Goal: Information Seeking & Learning: Learn about a topic

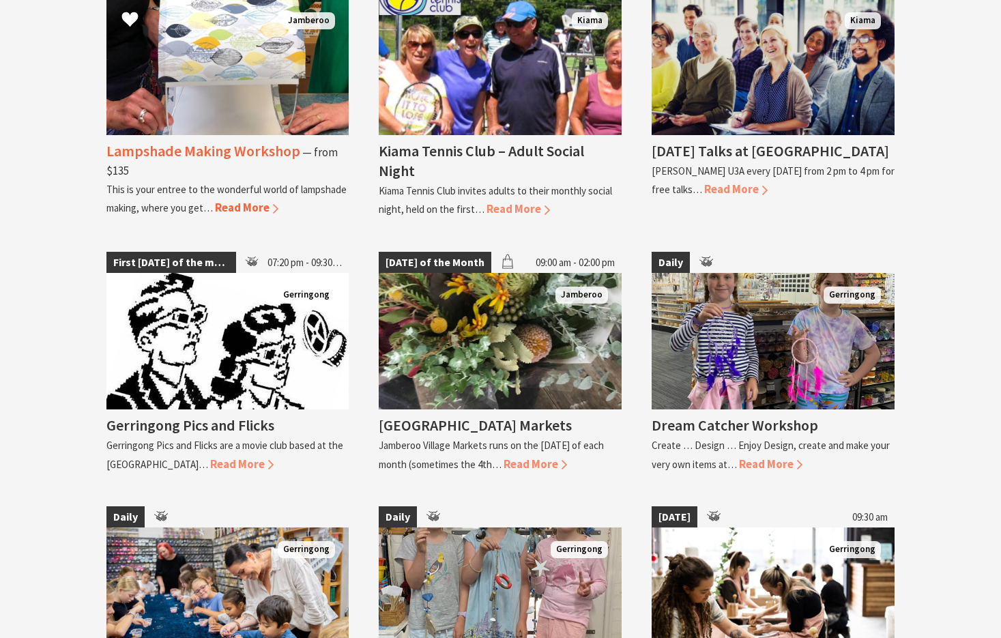
scroll to position [2387, 0]
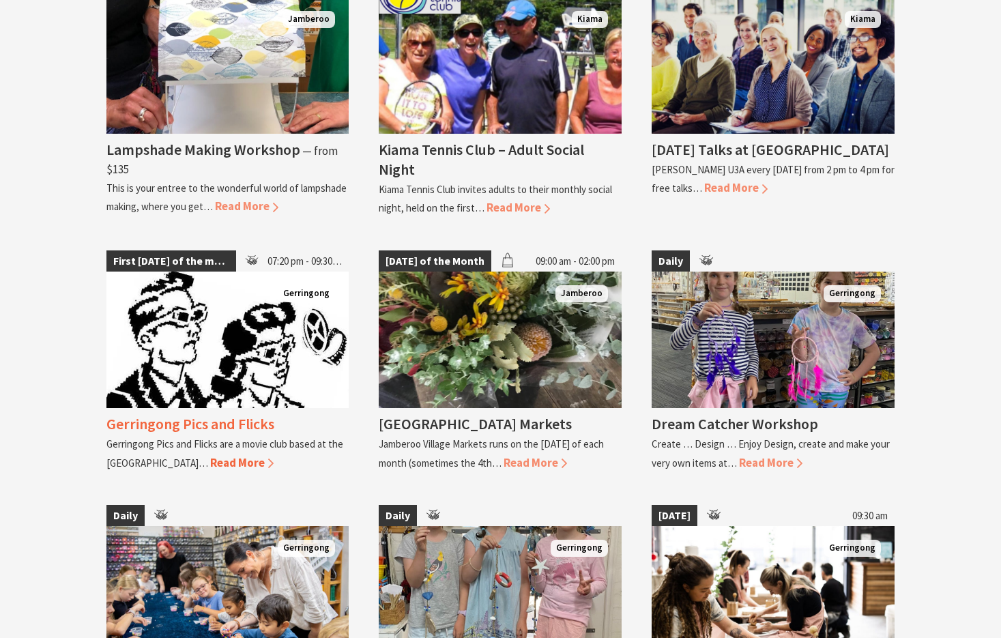
click at [215, 351] on img at bounding box center [227, 340] width 243 height 136
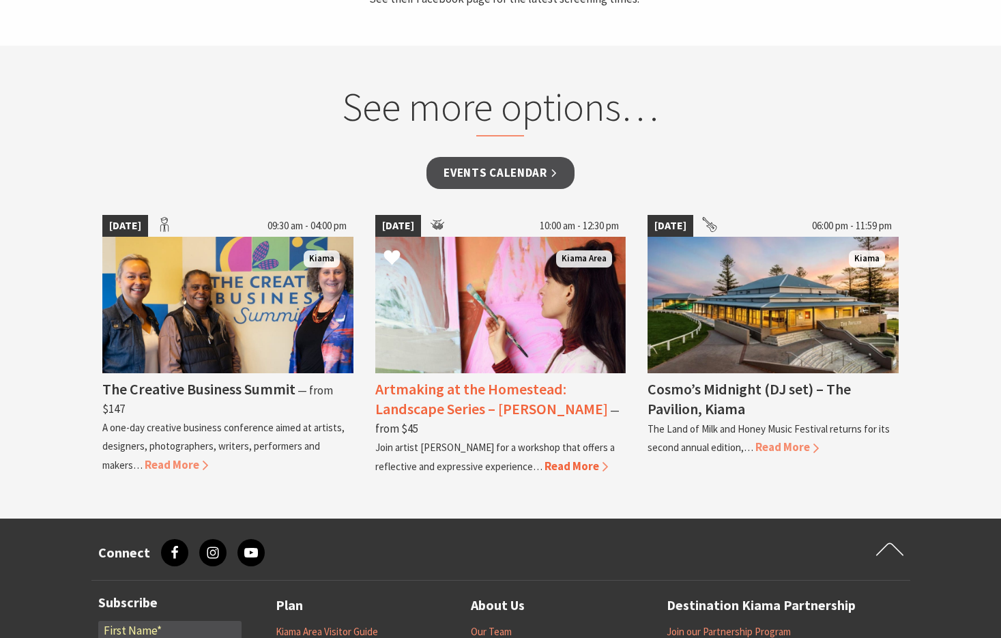
scroll to position [824, 0]
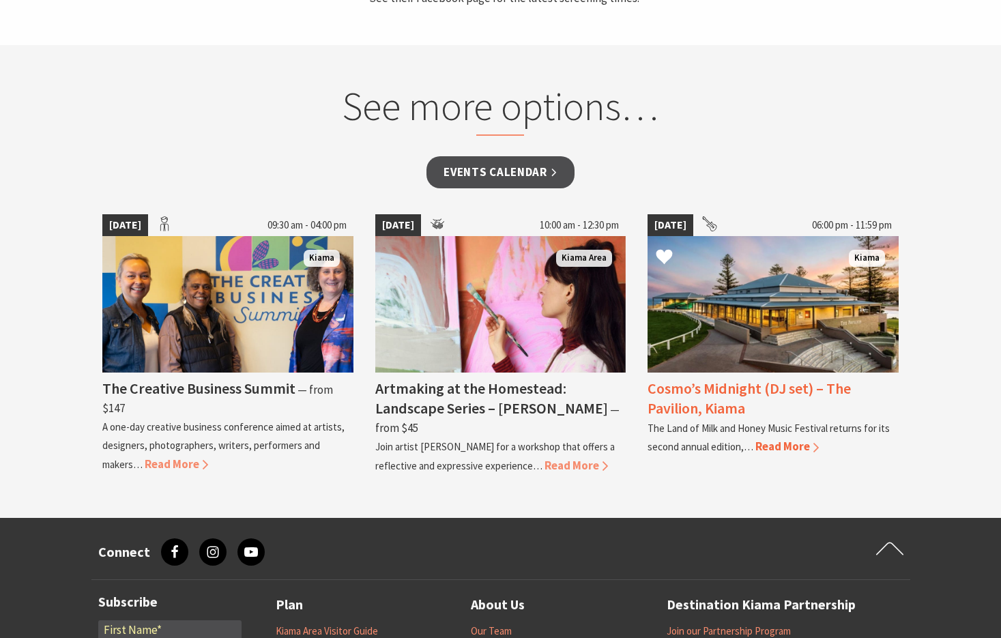
click at [775, 441] on span "Read More" at bounding box center [786, 446] width 63 height 15
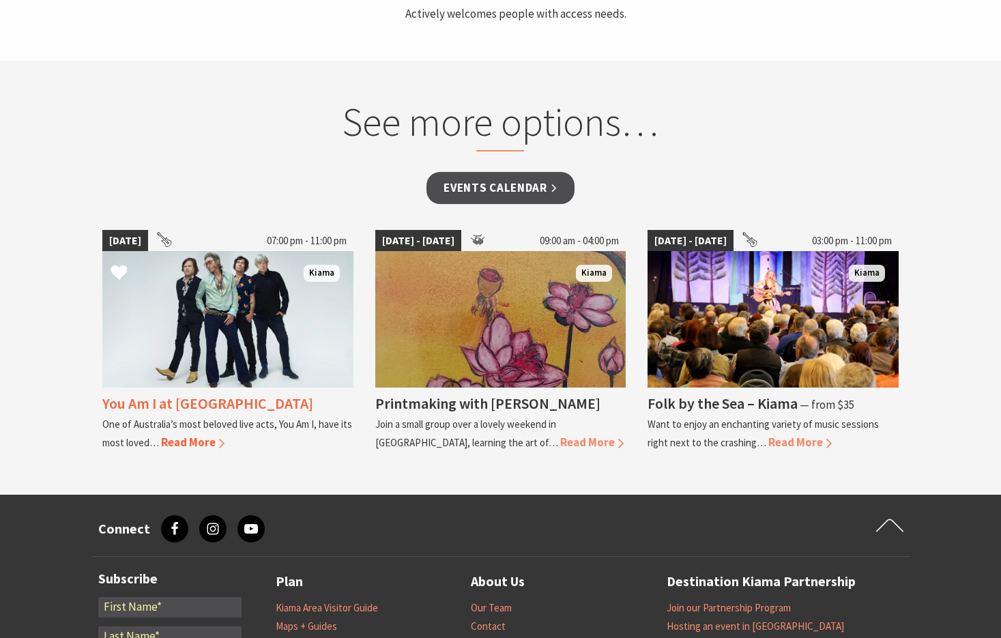
scroll to position [987, 0]
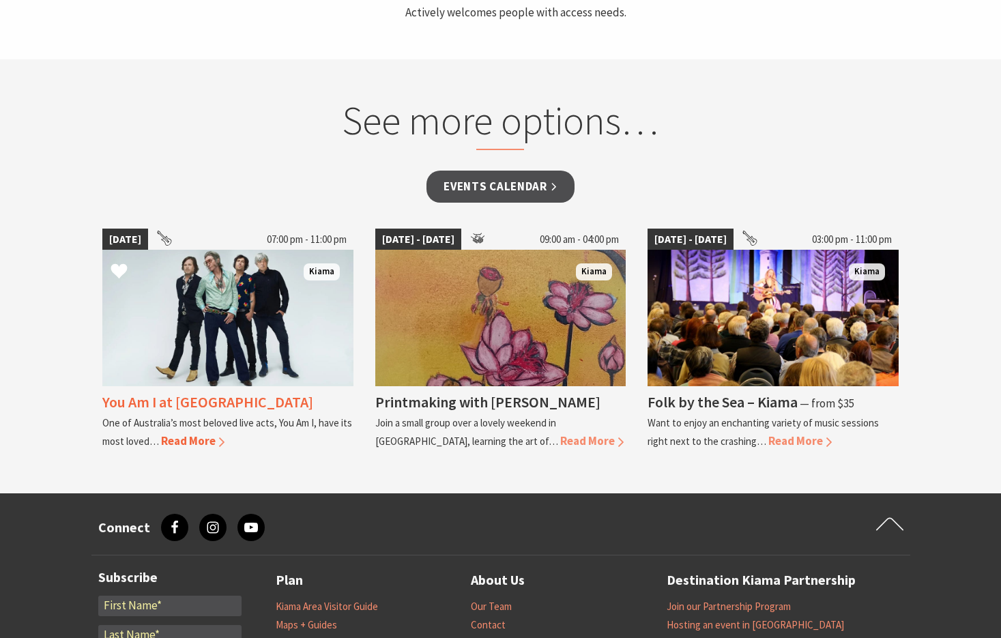
click at [193, 439] on span "Read More" at bounding box center [192, 440] width 63 height 15
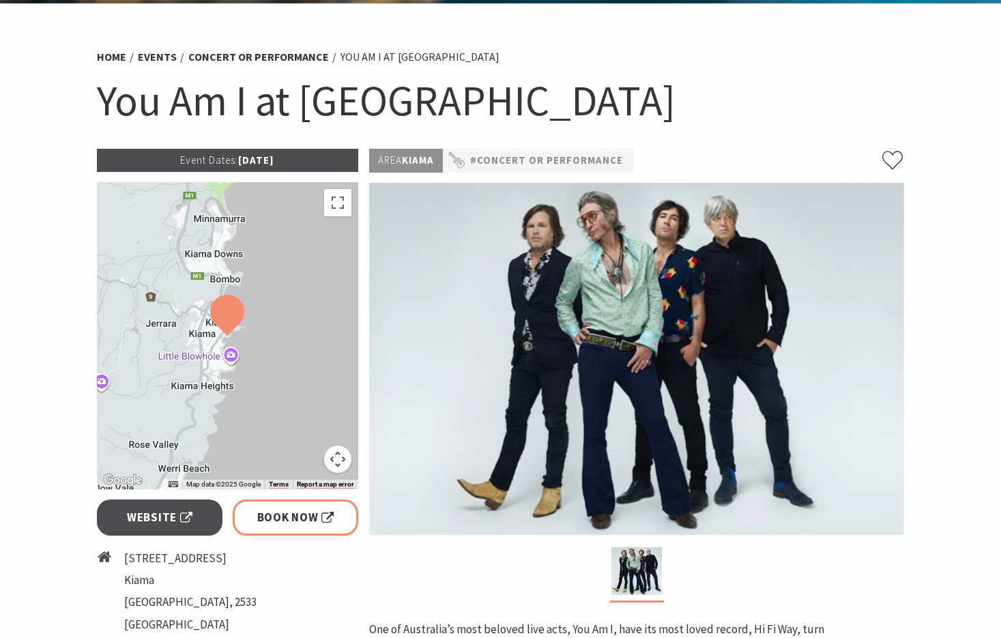
scroll to position [81, 0]
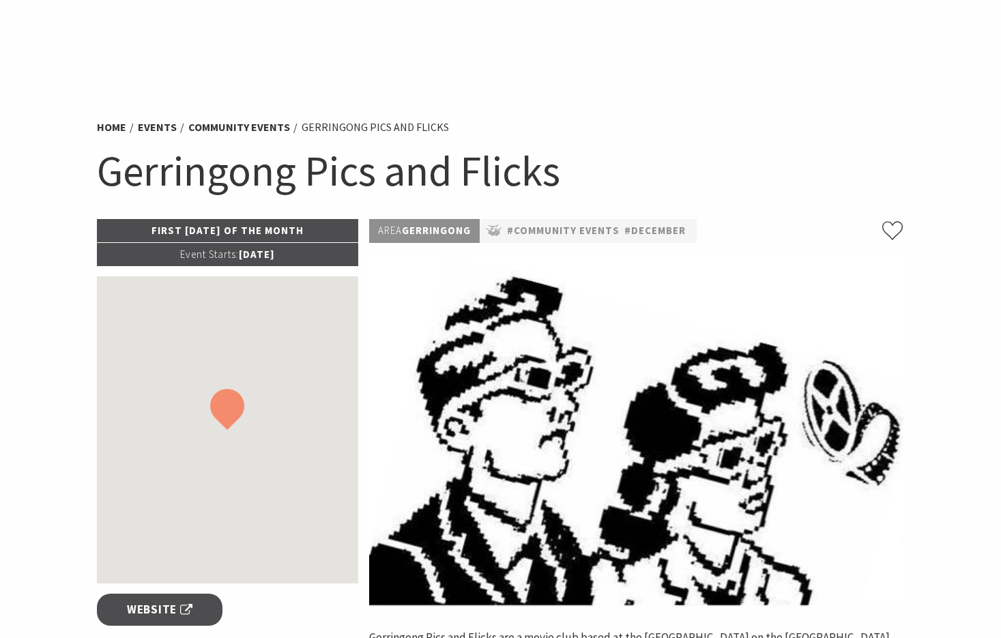
scroll to position [824, 0]
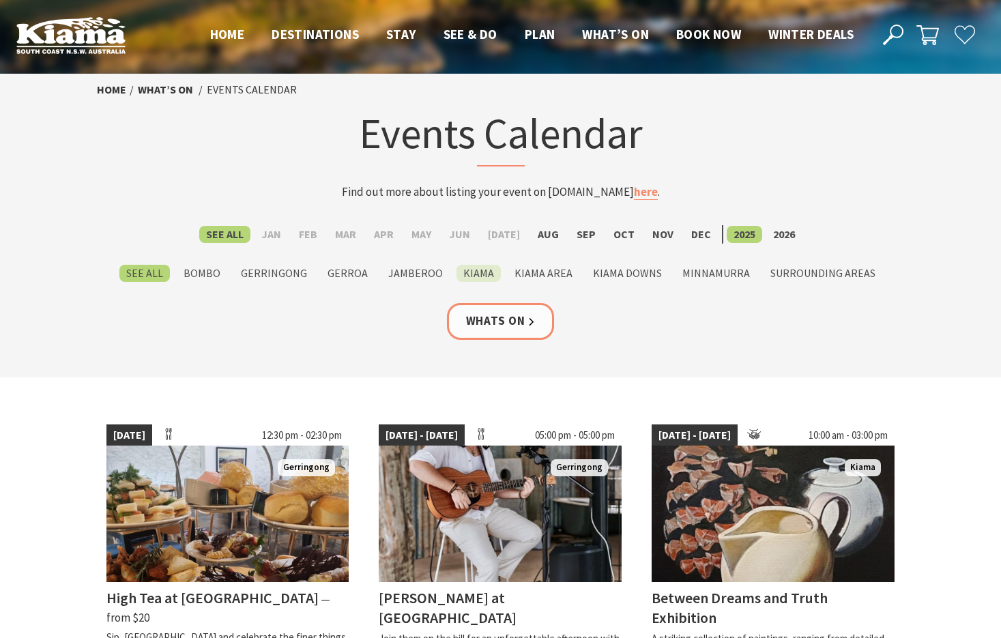
click at [484, 272] on label "Kiama" at bounding box center [478, 273] width 44 height 17
click at [0, 0] on input "Kiama" at bounding box center [0, 0] width 0 height 0
